Goal: Task Accomplishment & Management: Complete application form

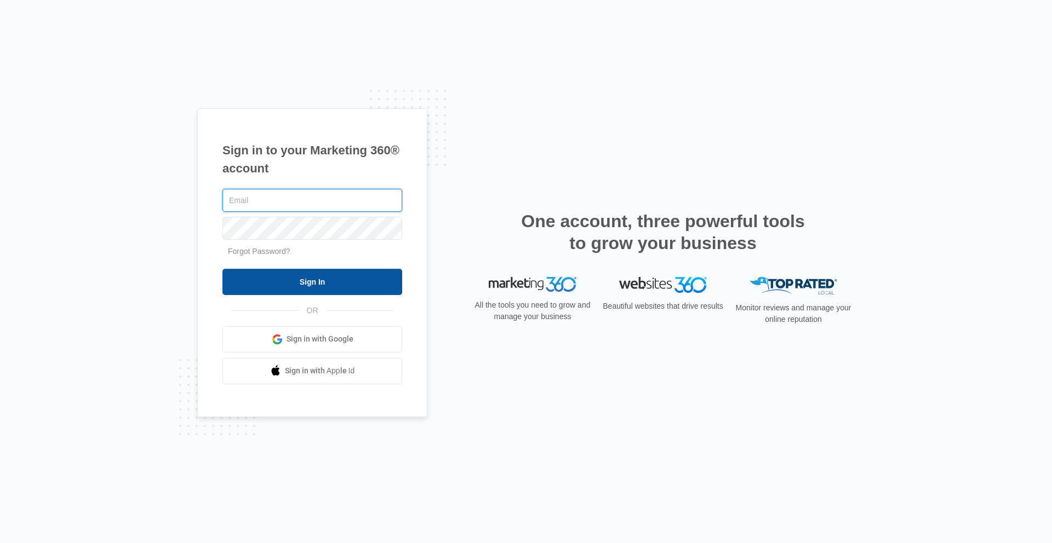
type input "[PERSON_NAME][EMAIL_ADDRESS][PERSON_NAME][DOMAIN_NAME]"
click at [319, 277] on input "Sign In" at bounding box center [312, 282] width 180 height 26
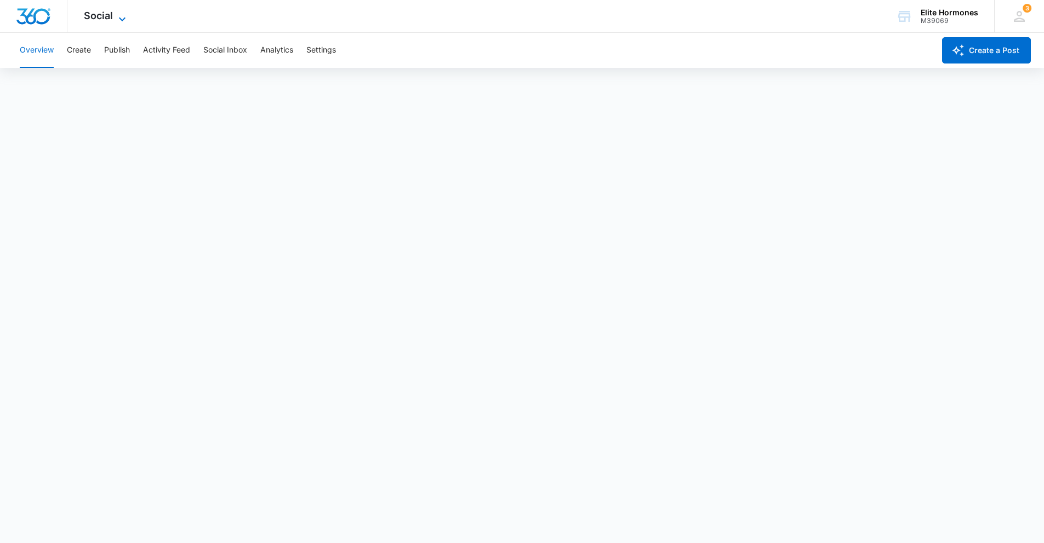
click at [123, 14] on icon at bounding box center [122, 19] width 13 height 13
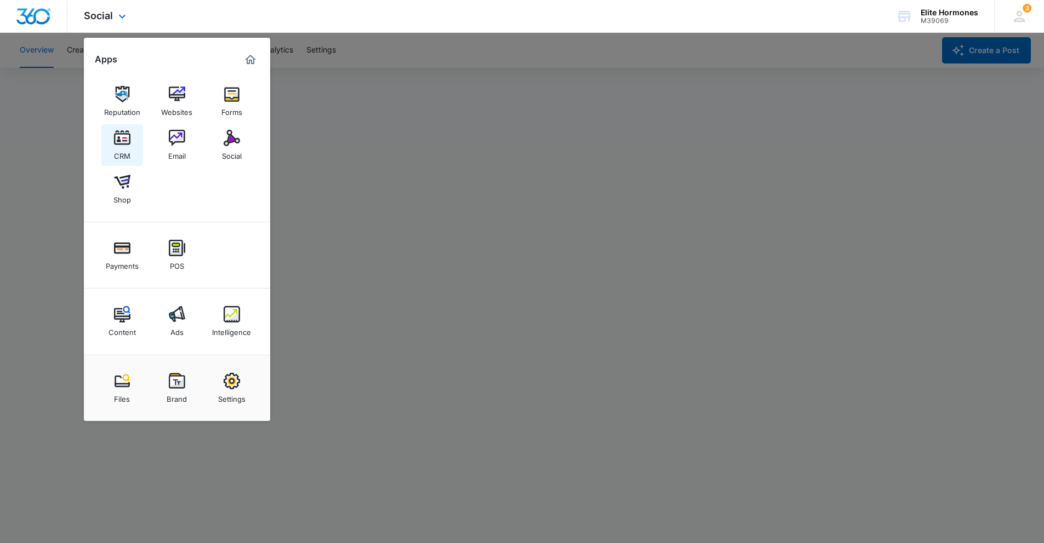
click at [124, 137] on img at bounding box center [122, 138] width 16 height 16
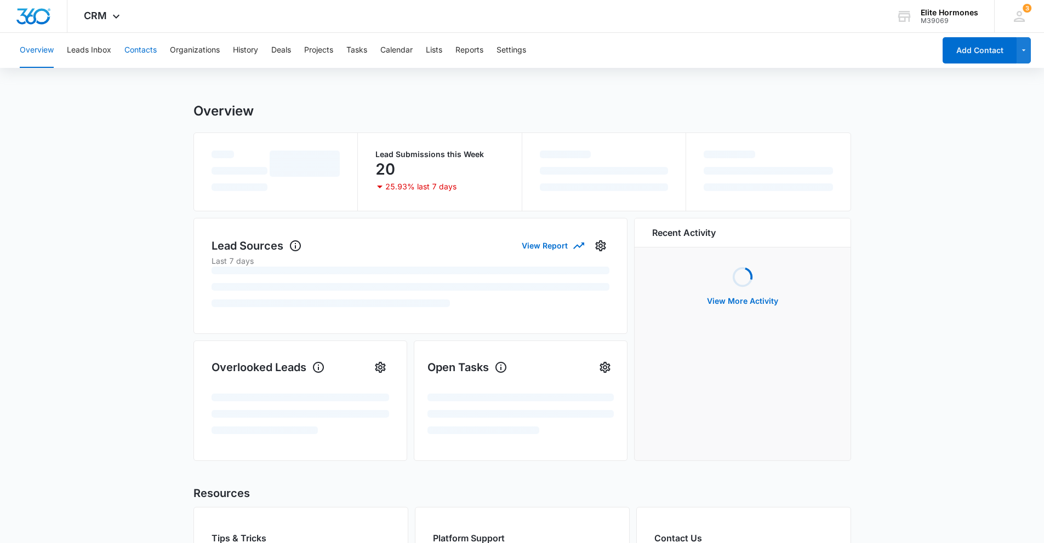
click at [144, 50] on button "Contacts" at bounding box center [140, 50] width 32 height 35
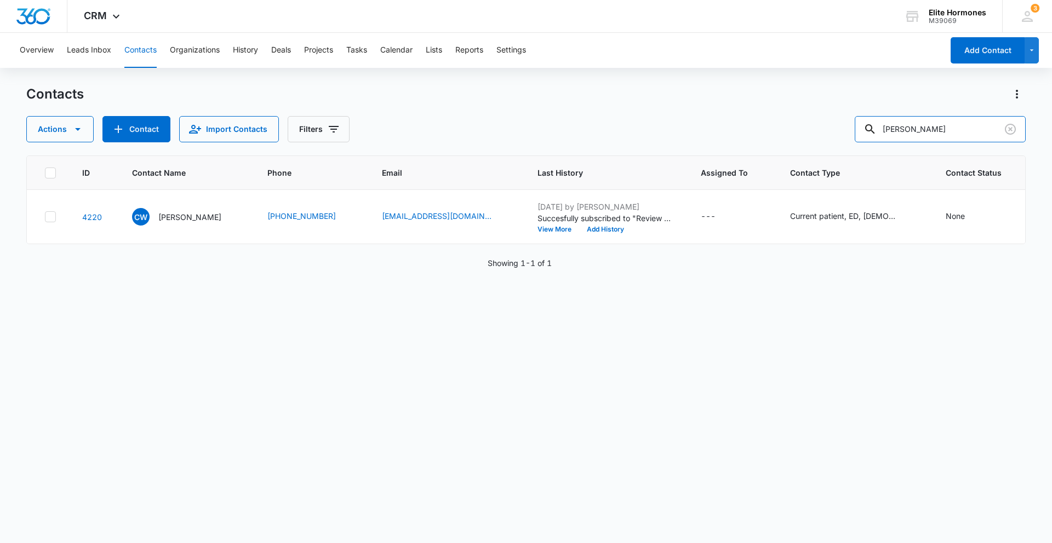
drag, startPoint x: 954, startPoint y: 130, endPoint x: 863, endPoint y: 126, distance: 90.5
click at [864, 126] on div "Actions Contact Import Contacts Filters [PERSON_NAME]" at bounding box center [525, 129] width 999 height 26
type input "[PERSON_NAME]"
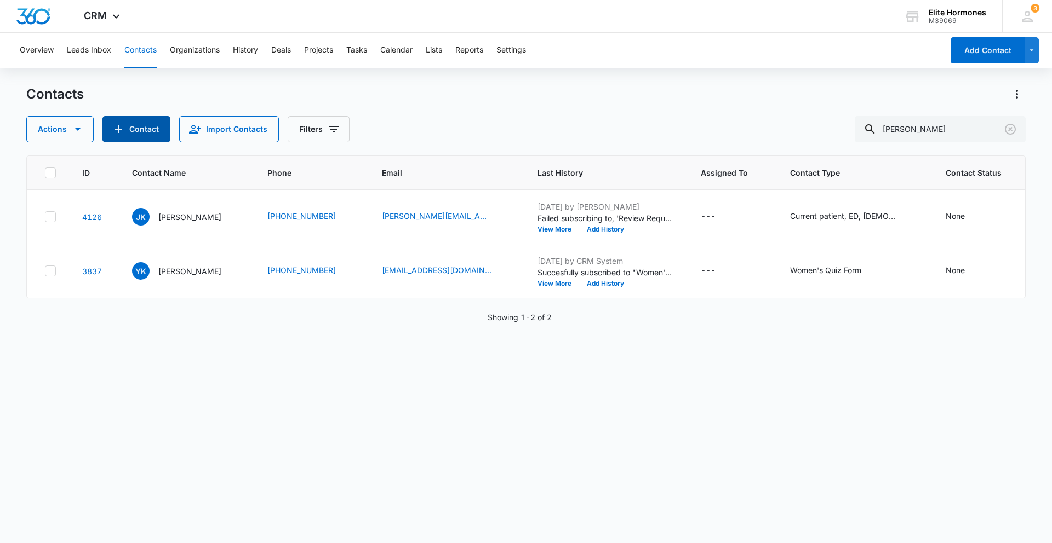
click at [134, 126] on button "Contact" at bounding box center [136, 129] width 68 height 26
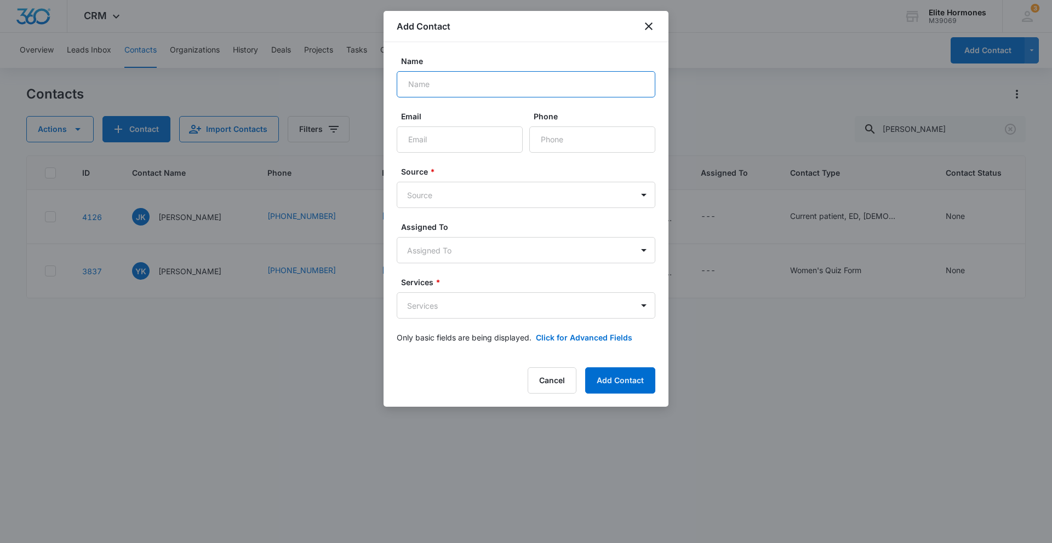
click at [513, 85] on input "Name" at bounding box center [526, 84] width 259 height 26
type input "[PERSON_NAME]"
paste input "[EMAIL_ADDRESS][DOMAIN_NAME]"
type input "[EMAIL_ADDRESS][DOMAIN_NAME]"
click at [544, 137] on input "Phone" at bounding box center [592, 140] width 126 height 26
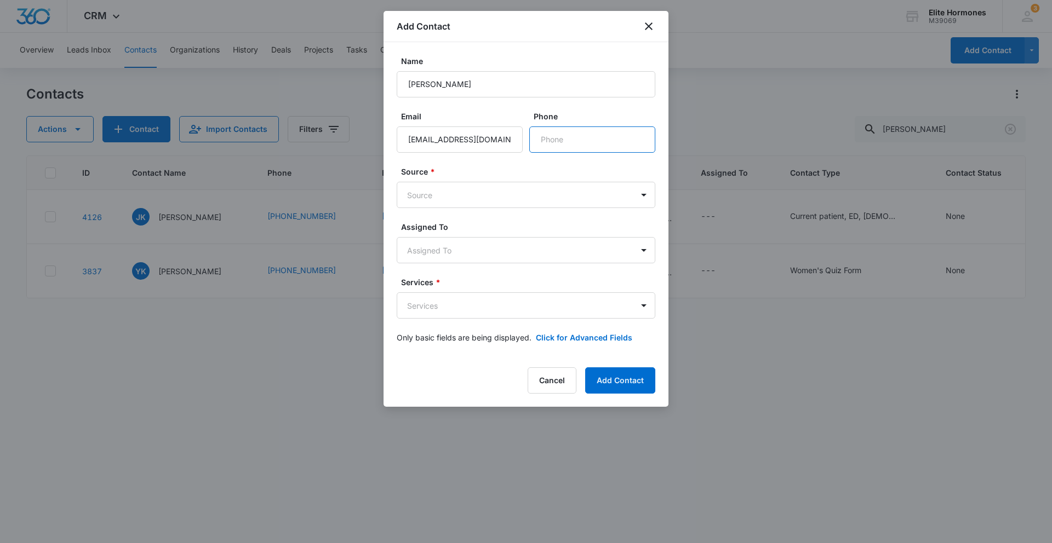
paste input "[PHONE_NUMBER]"
type input "[PHONE_NUMBER]"
click at [513, 199] on body "CRM Apps Reputation Websites Forms CRM Email Social Shop Payments POS Content A…" at bounding box center [526, 271] width 1052 height 543
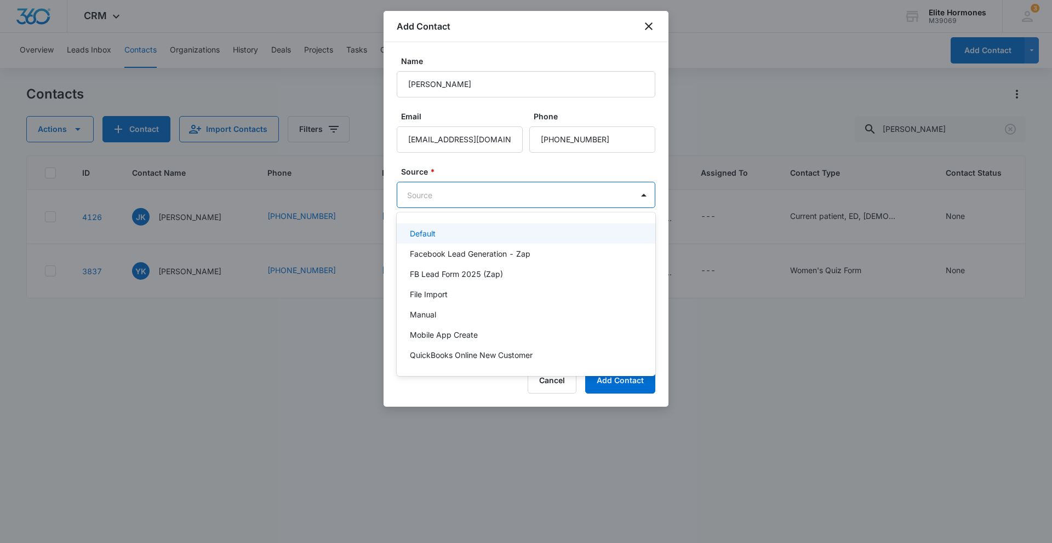
click at [514, 237] on div "Default" at bounding box center [525, 234] width 230 height 12
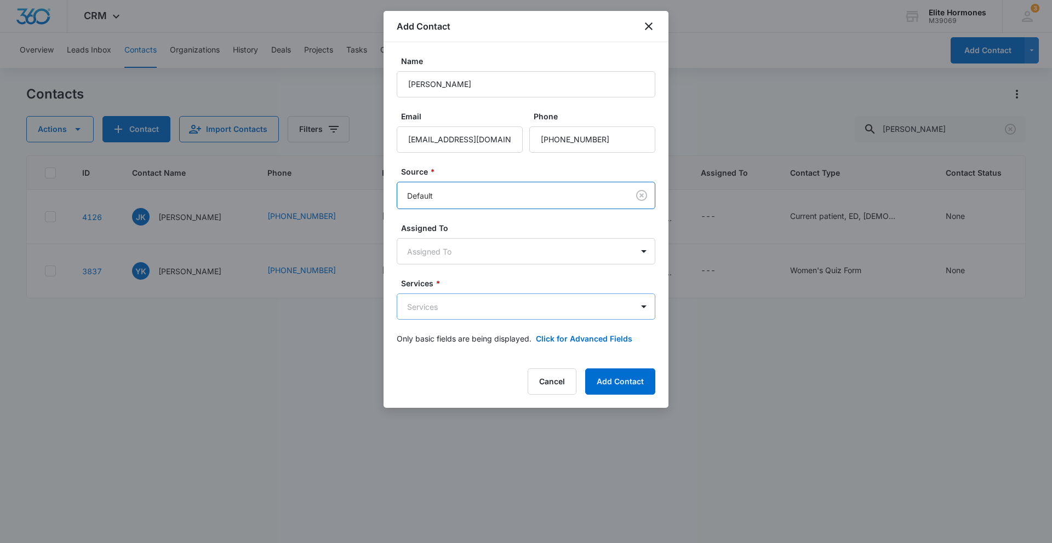
click at [499, 311] on body "CRM Apps Reputation Websites Forms CRM Email Social Shop Payments POS Content A…" at bounding box center [526, 271] width 1052 height 543
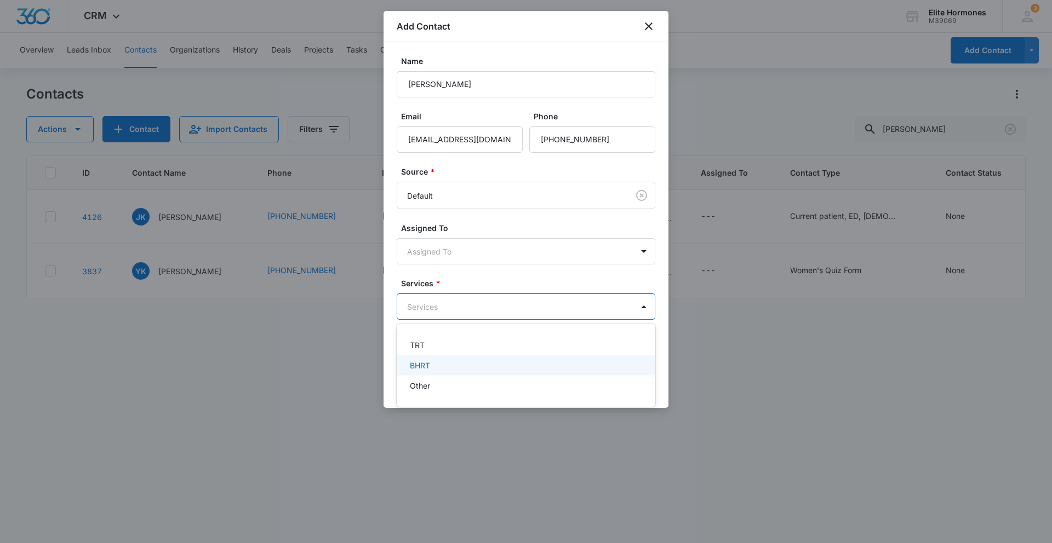
click at [500, 373] on div "BHRT" at bounding box center [526, 366] width 259 height 20
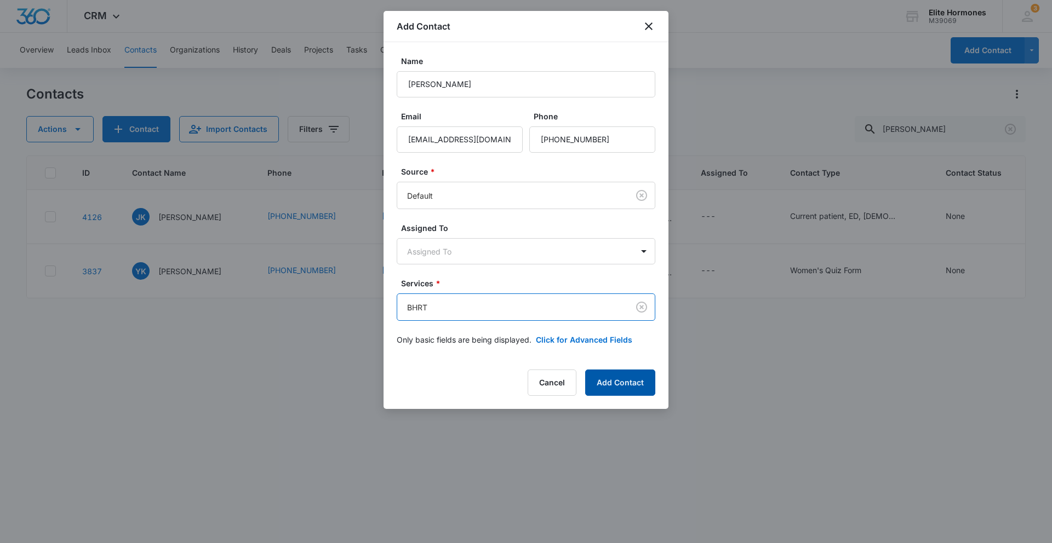
click at [635, 379] on button "Add Contact" at bounding box center [620, 383] width 70 height 26
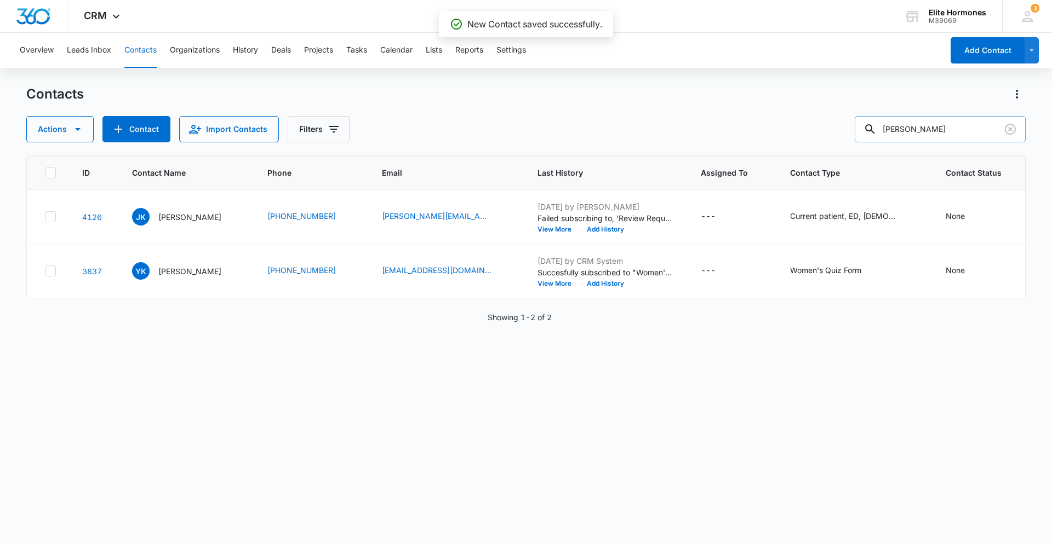
click at [975, 125] on input "[PERSON_NAME]" at bounding box center [940, 129] width 171 height 26
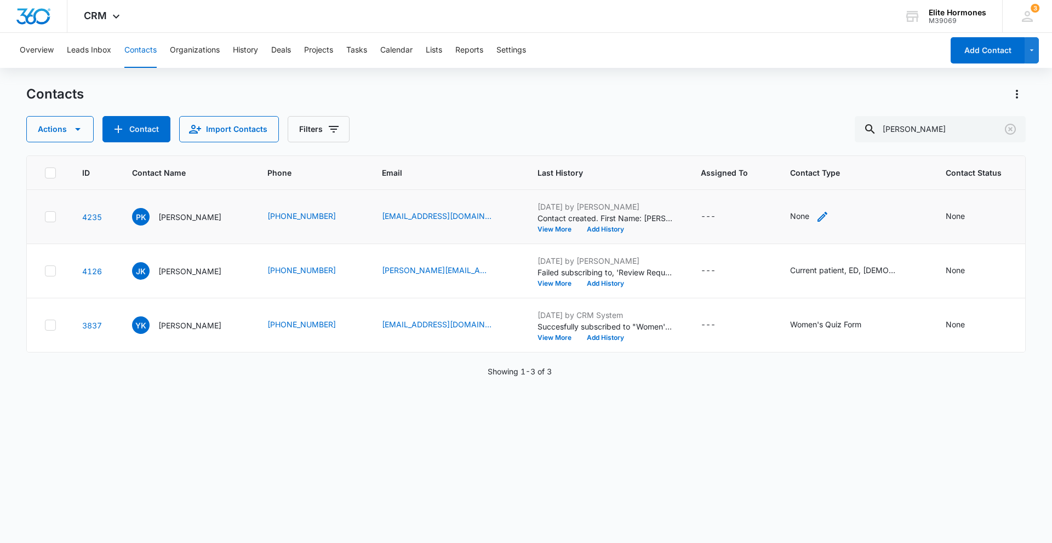
click at [816, 215] on icon "Contact Type - None - Select to Edit Field" at bounding box center [822, 216] width 13 height 13
click at [815, 145] on div at bounding box center [815, 147] width 18 height 18
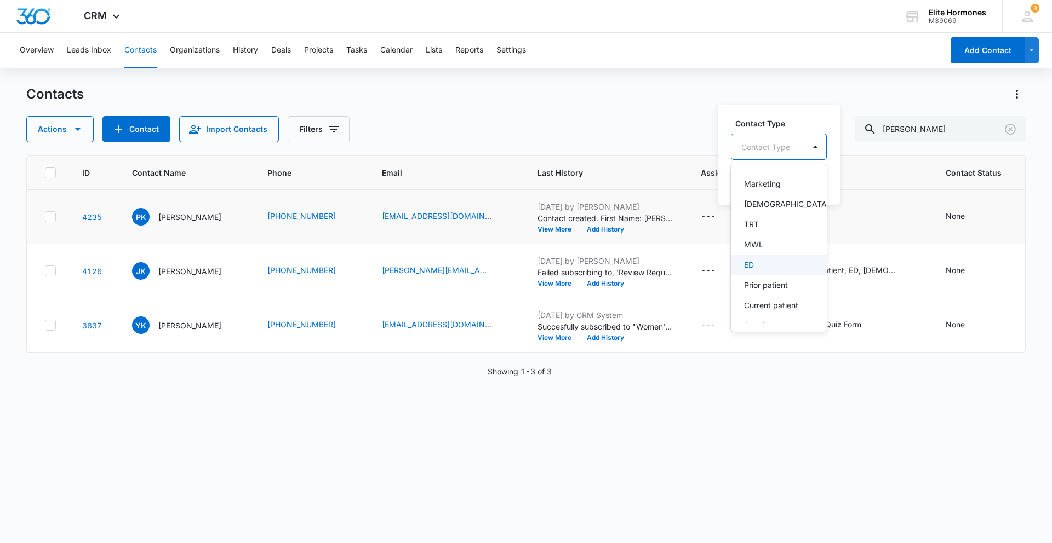
scroll to position [664, 0]
click at [767, 278] on p "Review Request Madison" at bounding box center [777, 273] width 67 height 23
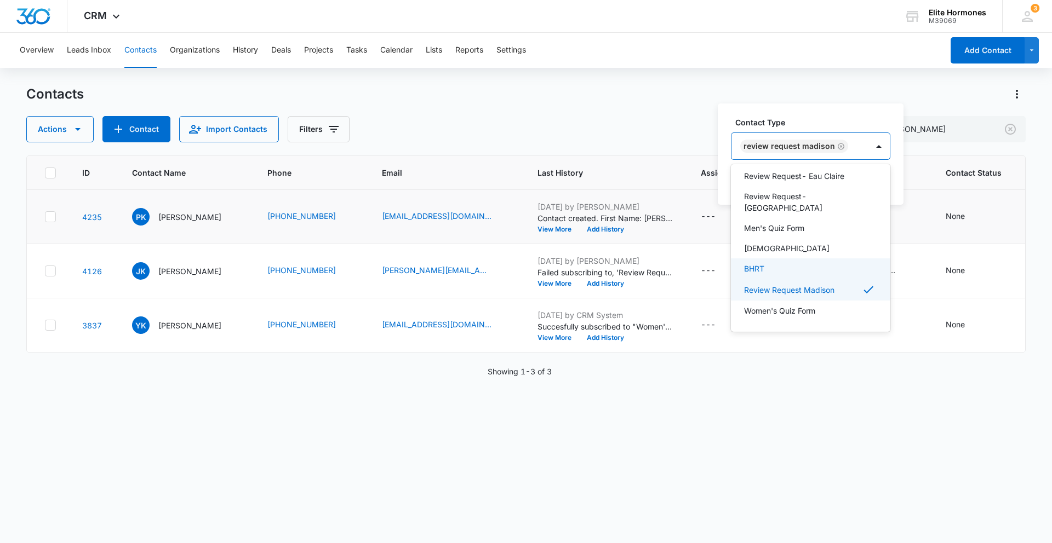
scroll to position [505, 0]
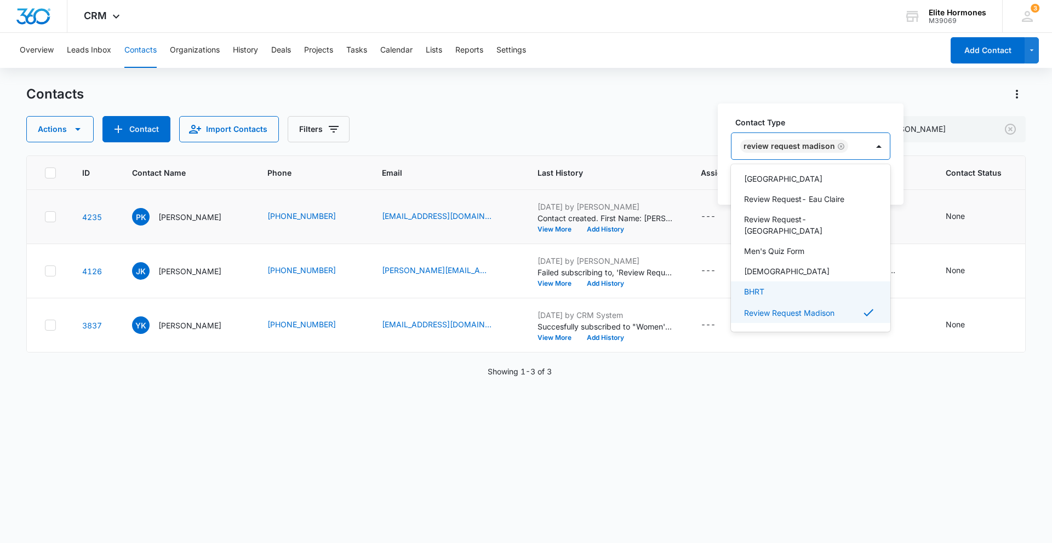
click at [762, 286] on p "BHRT" at bounding box center [754, 292] width 20 height 12
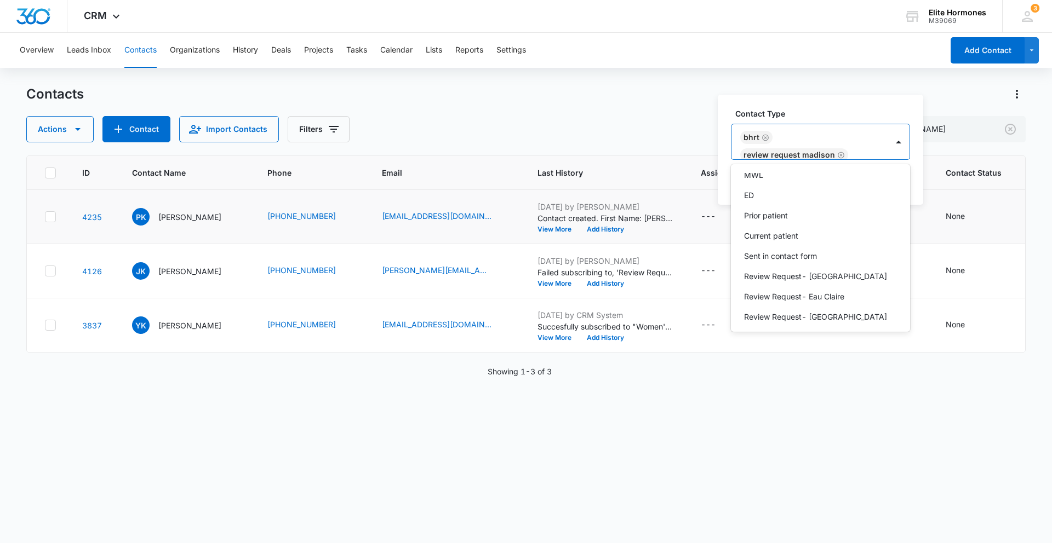
scroll to position [393, 0]
click at [786, 235] on p "Current patient" at bounding box center [771, 238] width 54 height 12
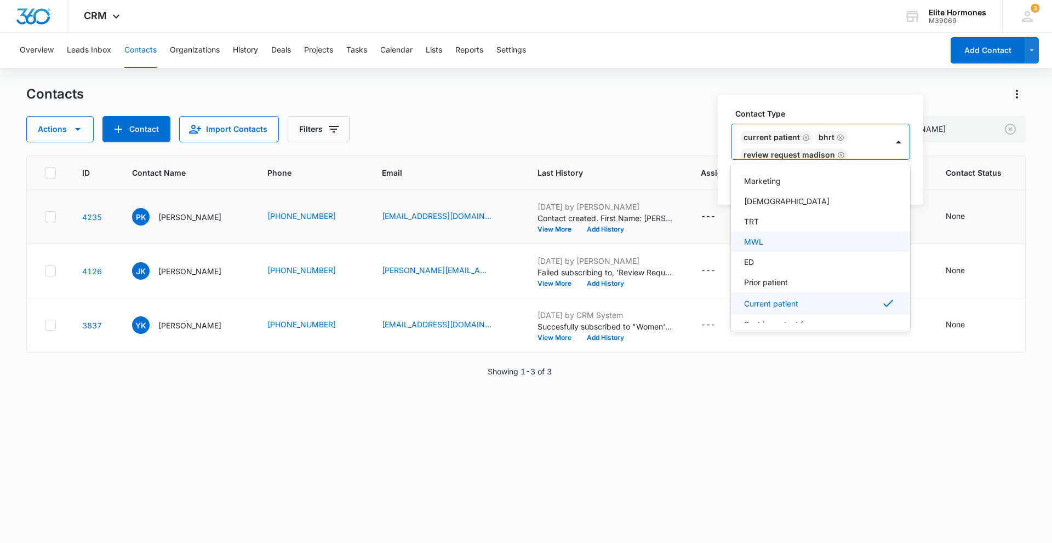
scroll to position [319, 0]
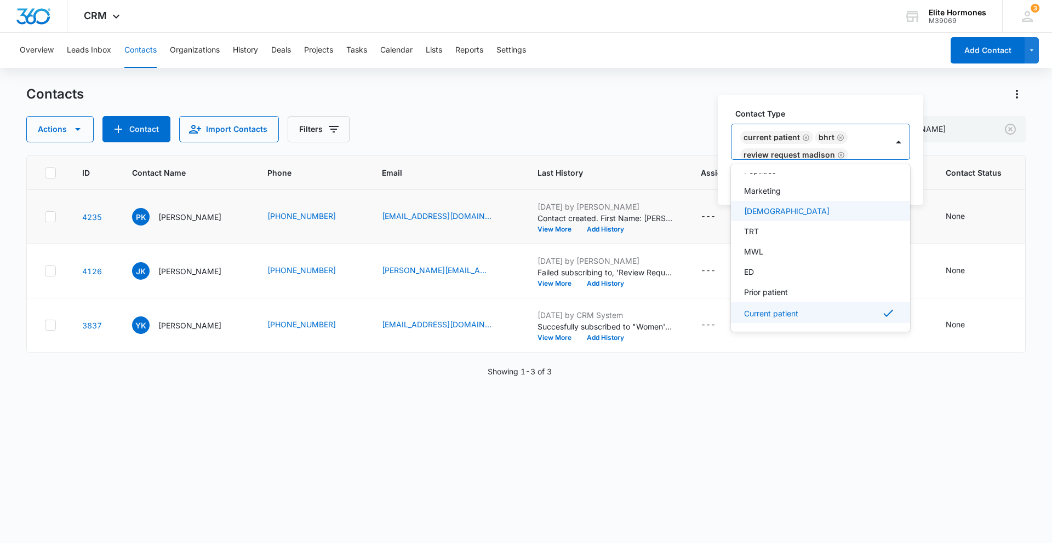
click at [787, 214] on div "[DEMOGRAPHIC_DATA]" at bounding box center [819, 211] width 151 height 12
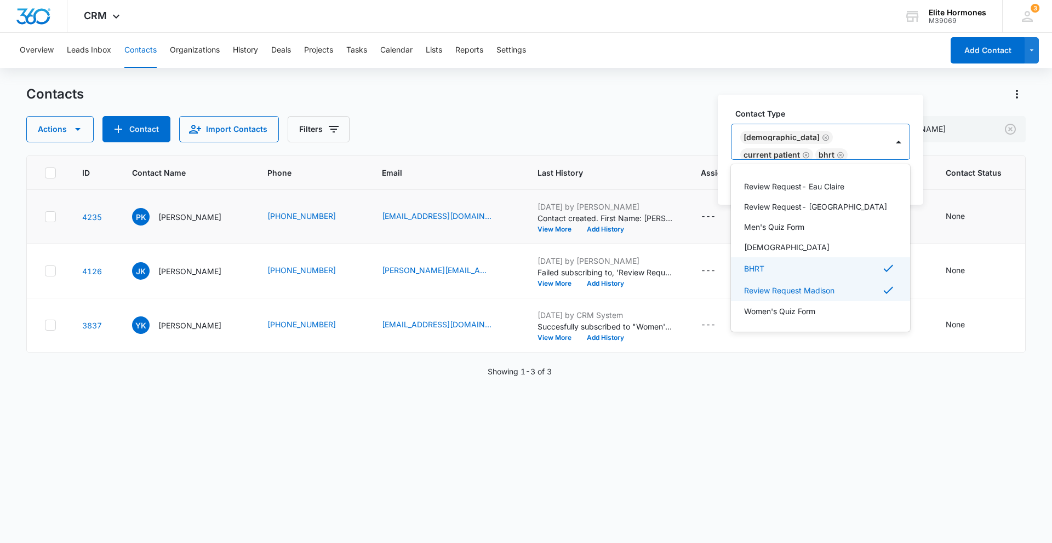
scroll to position [510, 0]
click at [835, 110] on label "Contact Type" at bounding box center [824, 114] width 179 height 12
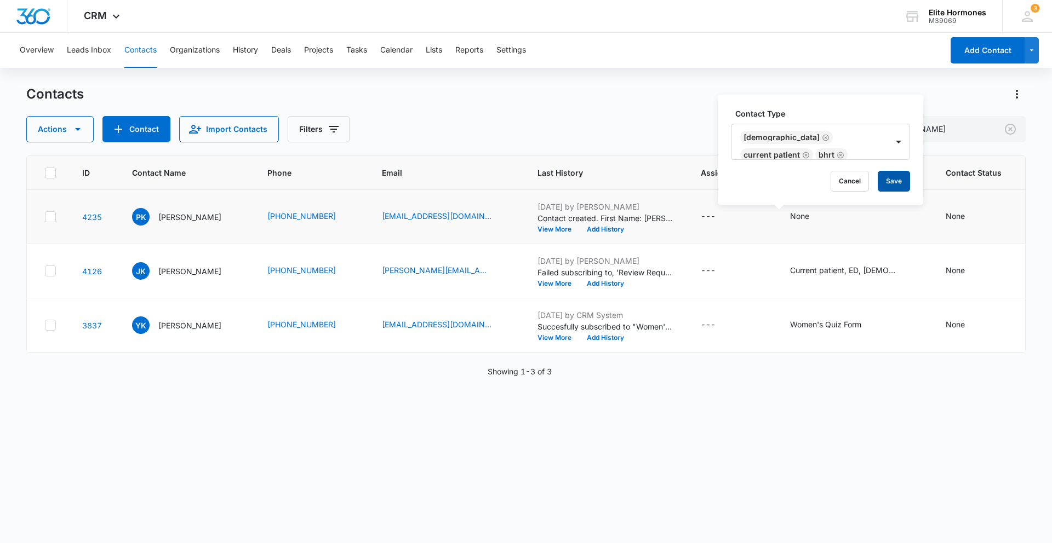
click at [896, 180] on button "Save" at bounding box center [894, 181] width 32 height 21
